Goal: Task Accomplishment & Management: Manage account settings

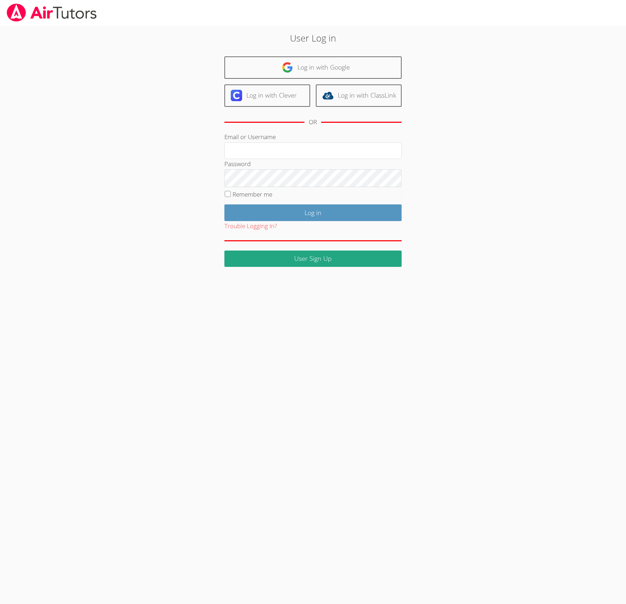
type input "jessicakleinert2@gmail.com"
click at [229, 197] on input "Remember me" at bounding box center [228, 194] width 6 height 6
checkbox input "true"
click at [303, 215] on input "Log in" at bounding box center [313, 212] width 177 height 17
